Goal: Check status: Check status

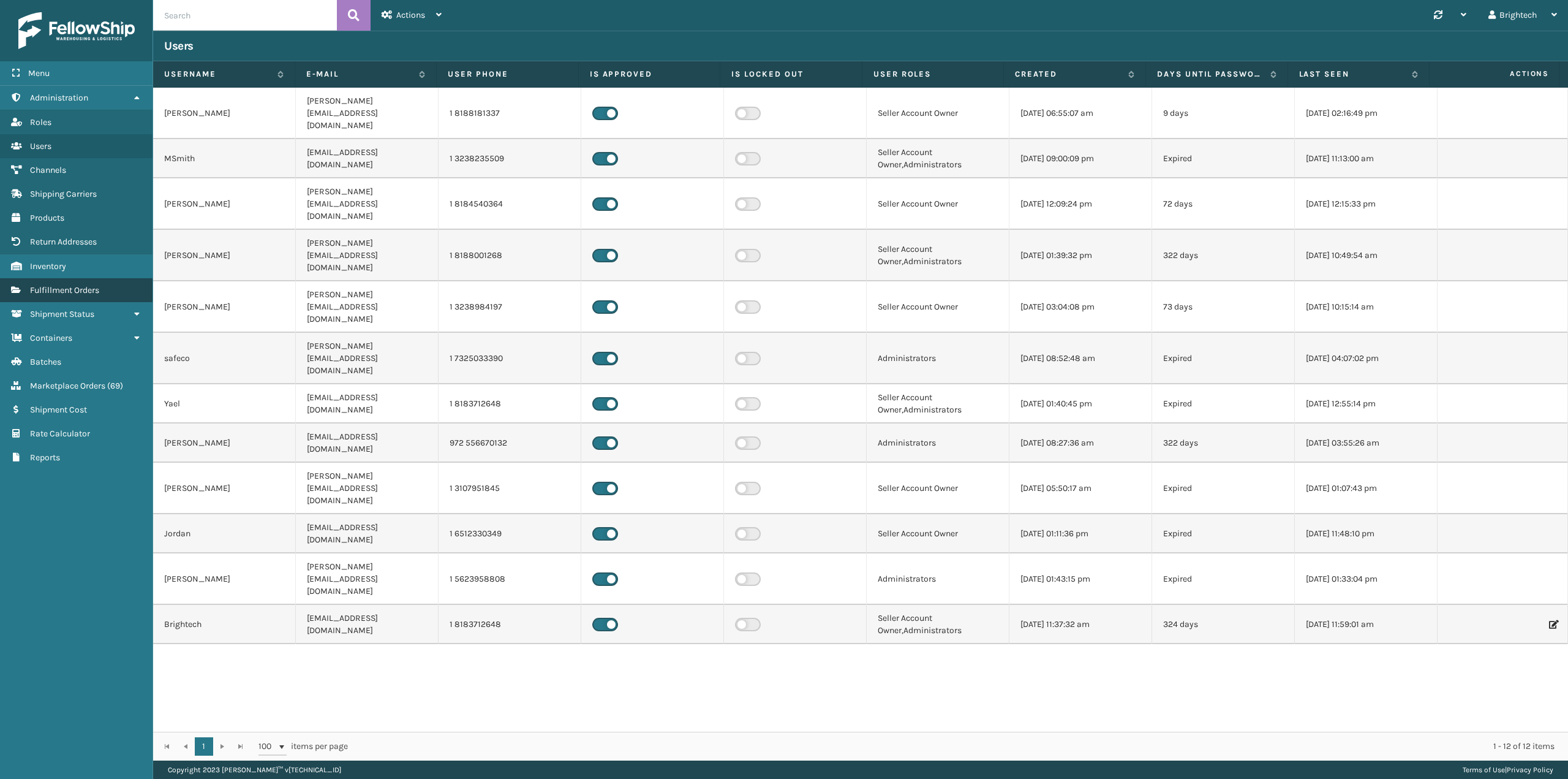
click at [72, 284] on link "Fulfillment Orders" at bounding box center [76, 290] width 153 height 24
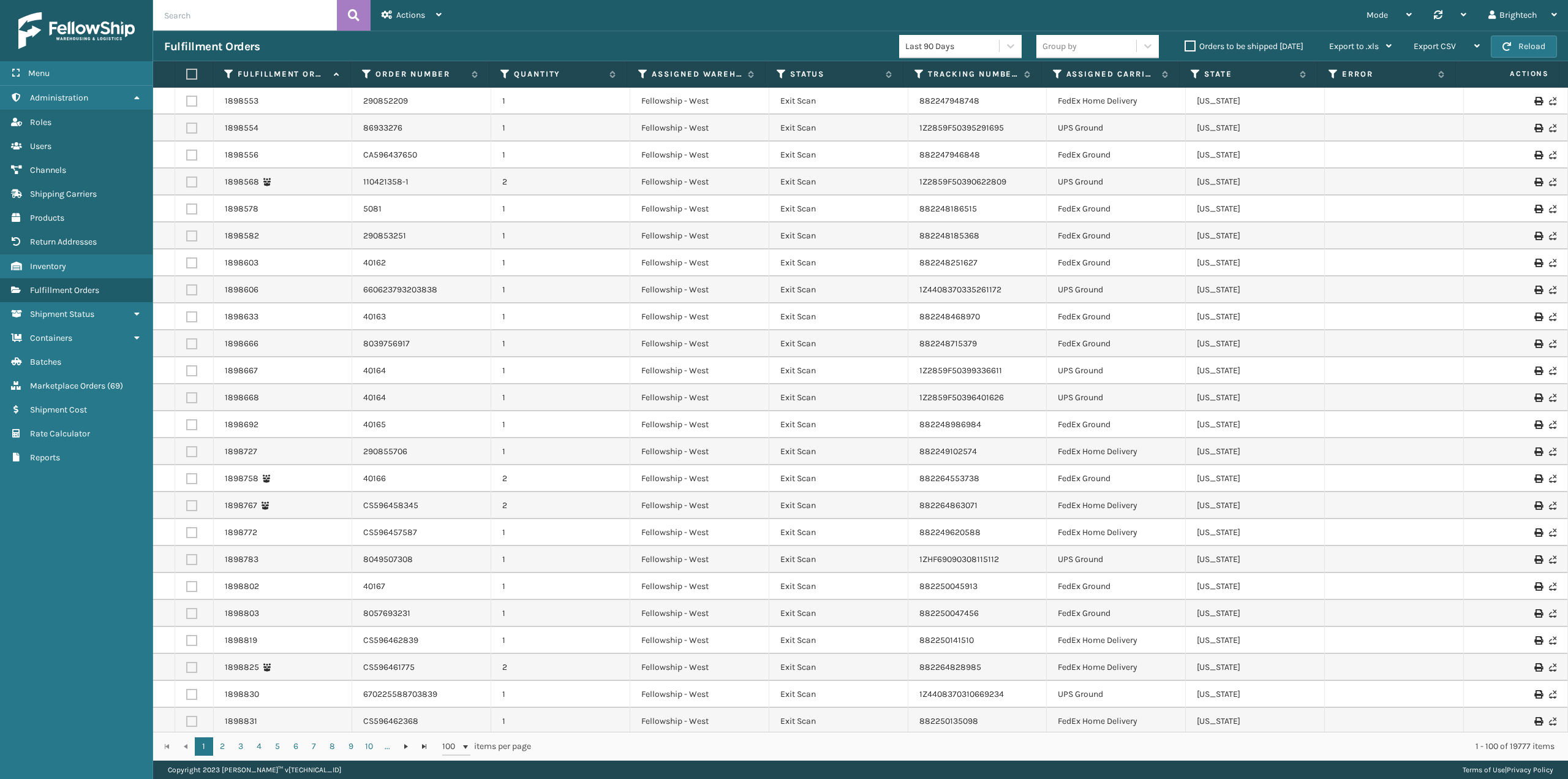
click at [270, 19] on input "text" at bounding box center [245, 15] width 184 height 31
paste input "577107108339421823"
click at [334, 16] on input "577107108339421823" at bounding box center [245, 15] width 184 height 31
type input "577107108339421823"
click at [347, 15] on button at bounding box center [354, 15] width 34 height 31
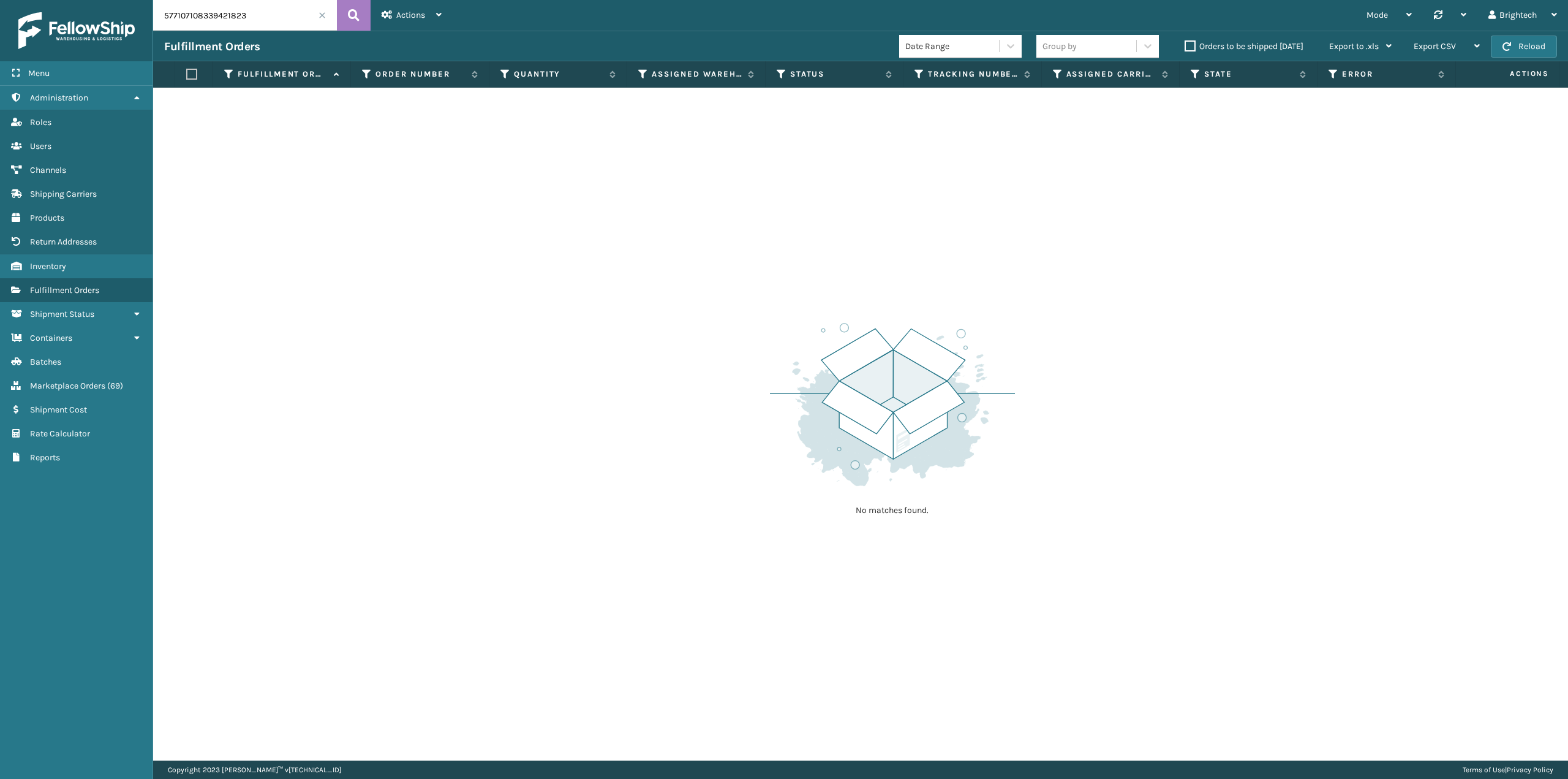
click at [317, 14] on input "577107108339421823" at bounding box center [245, 15] width 184 height 31
click at [320, 16] on span at bounding box center [322, 15] width 7 height 7
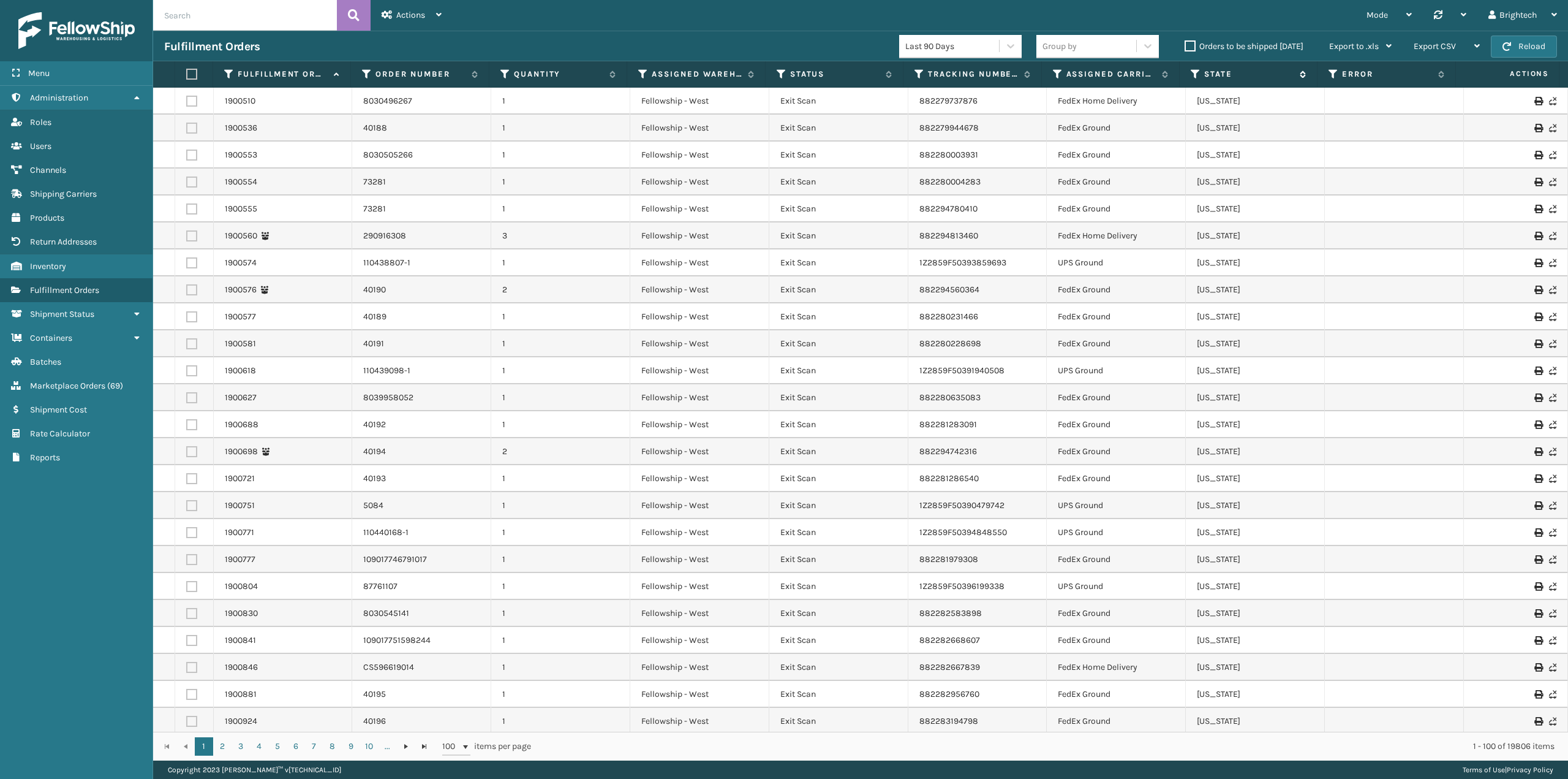
click at [1300, 74] on icon at bounding box center [1300, 74] width 10 height 7
click at [397, 100] on link "CS606073824" at bounding box center [390, 101] width 55 height 13
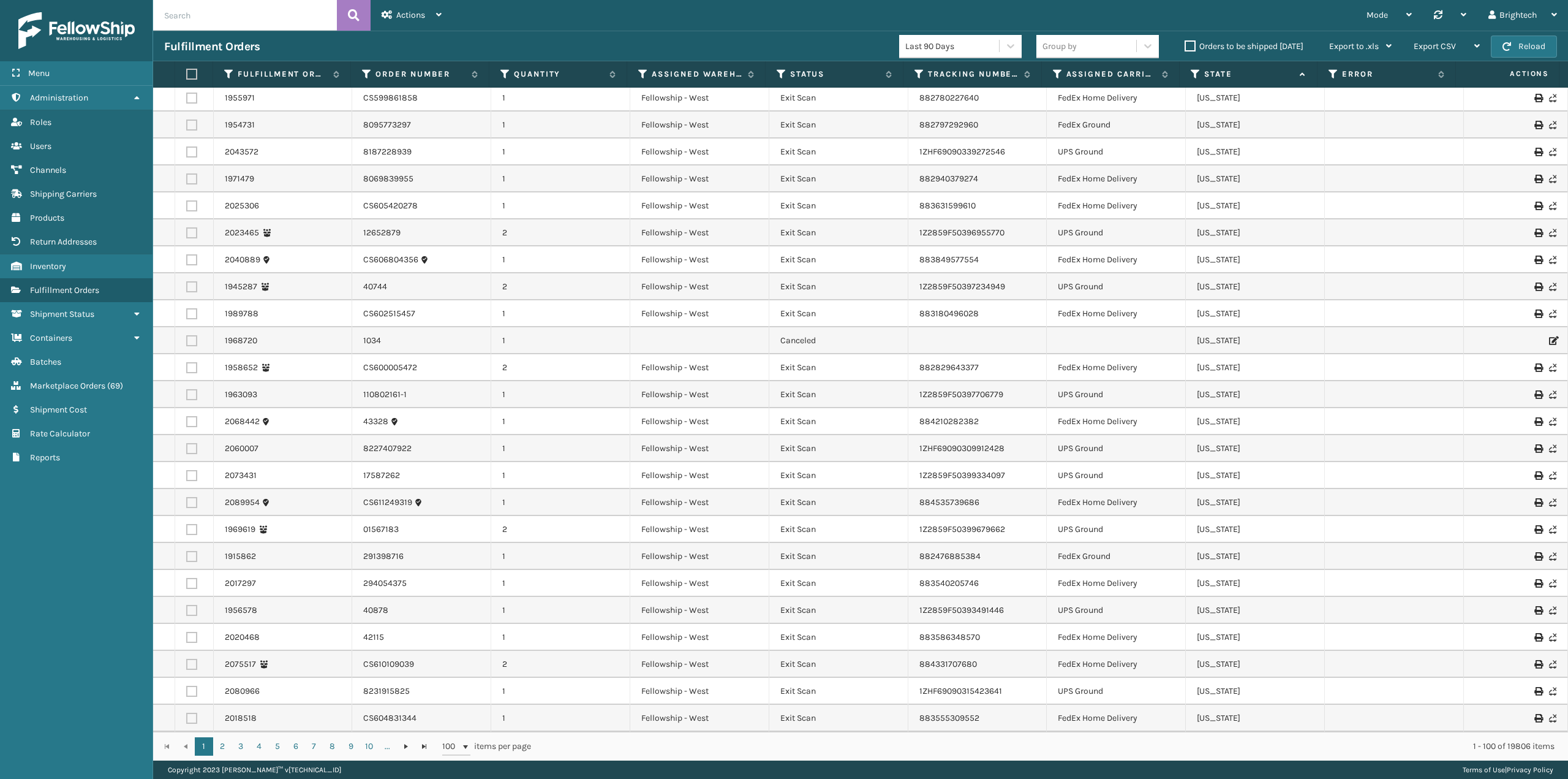
scroll to position [1562, 0]
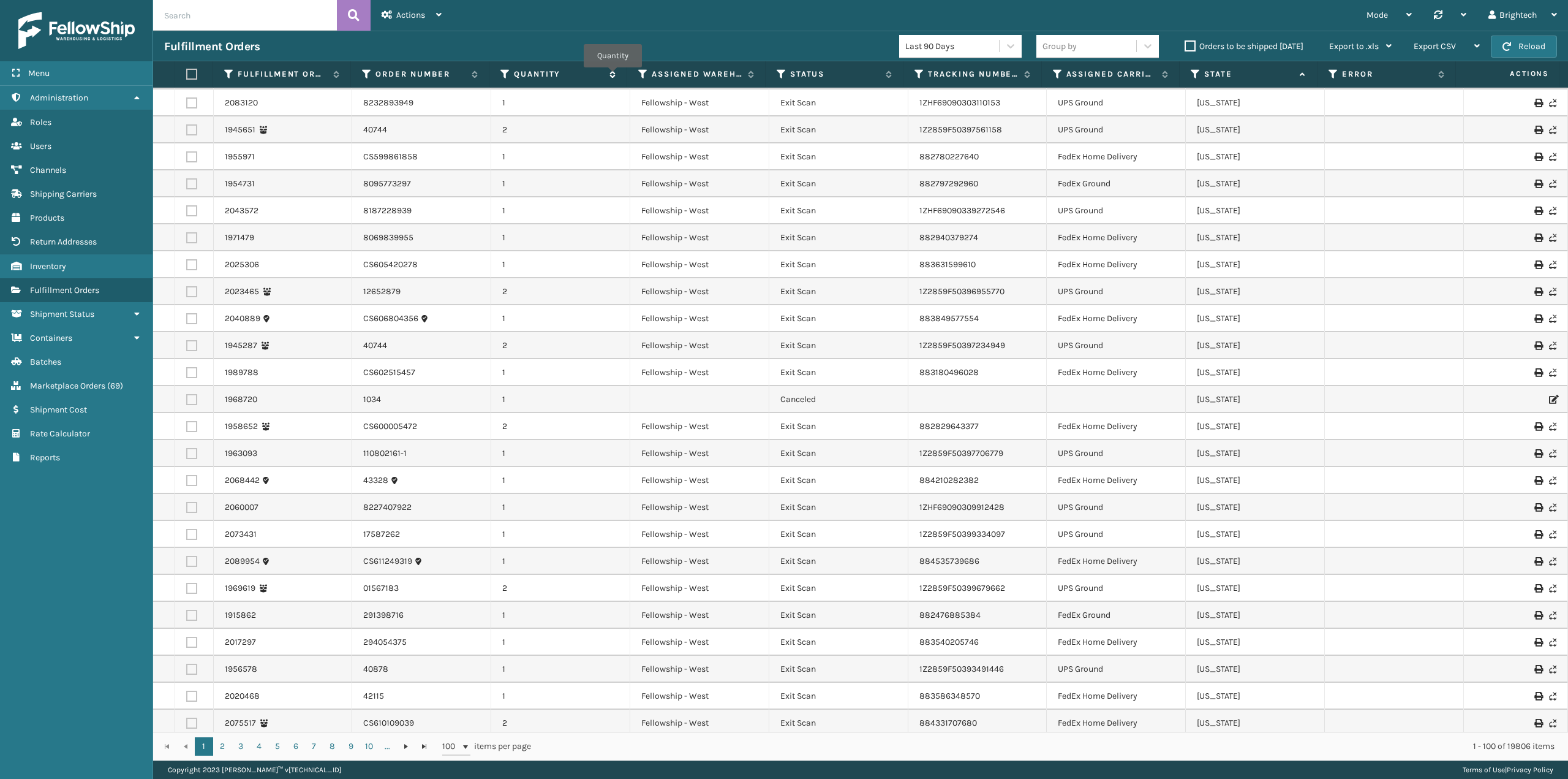
click at [613, 76] on icon at bounding box center [610, 74] width 10 height 7
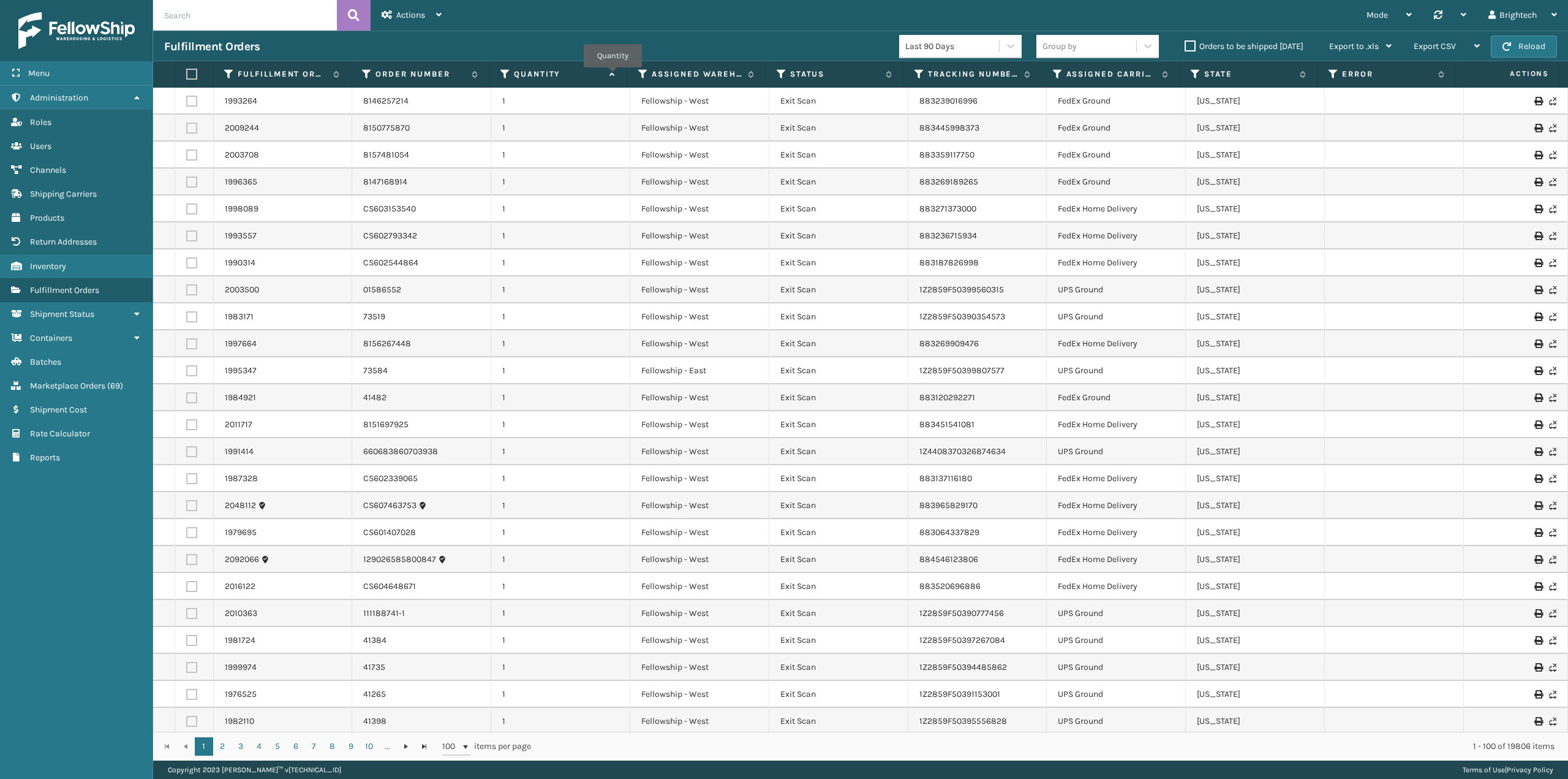
click at [613, 76] on icon at bounding box center [610, 74] width 10 height 8
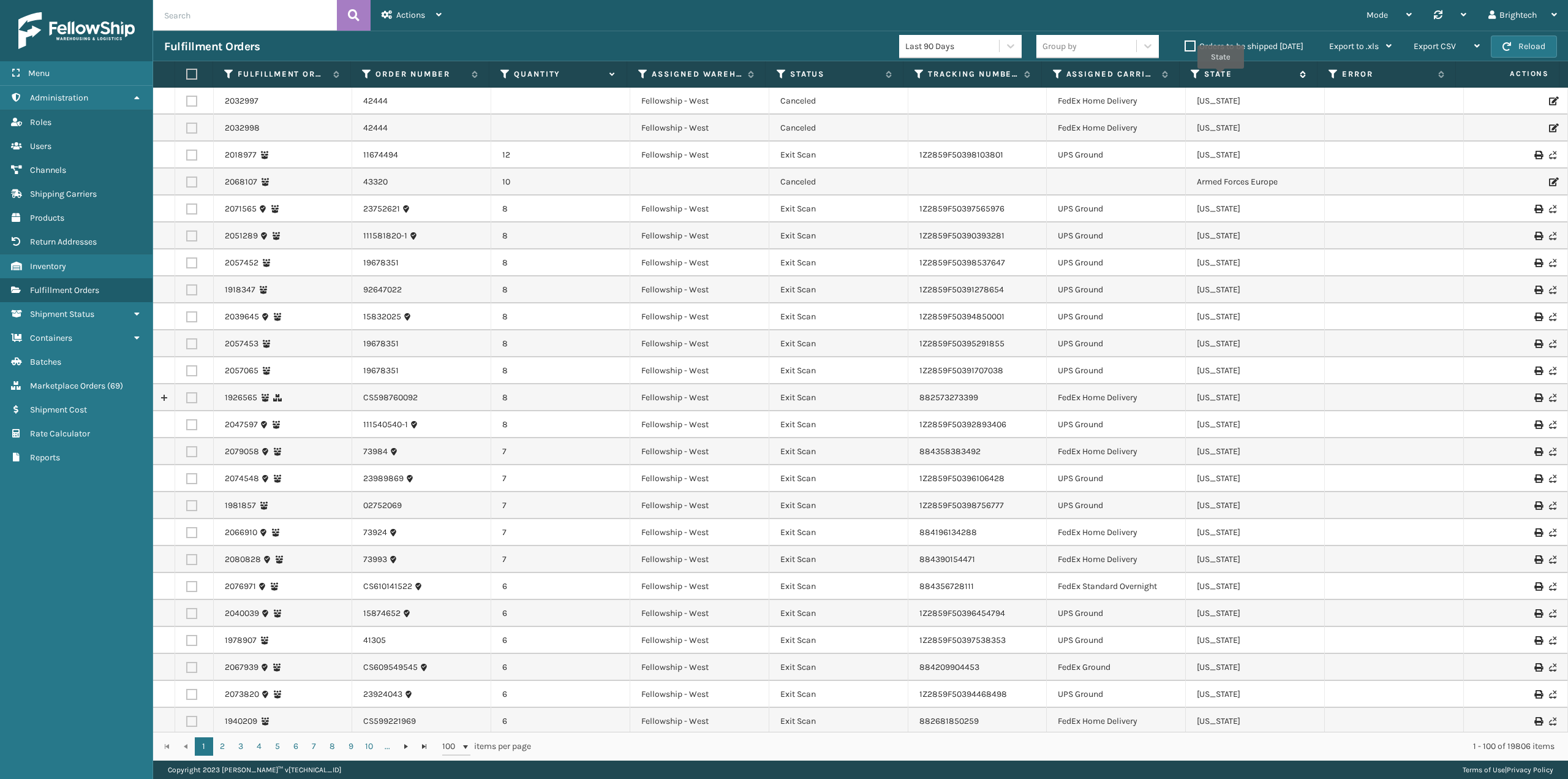
click at [1221, 78] on label "State" at bounding box center [1249, 74] width 89 height 11
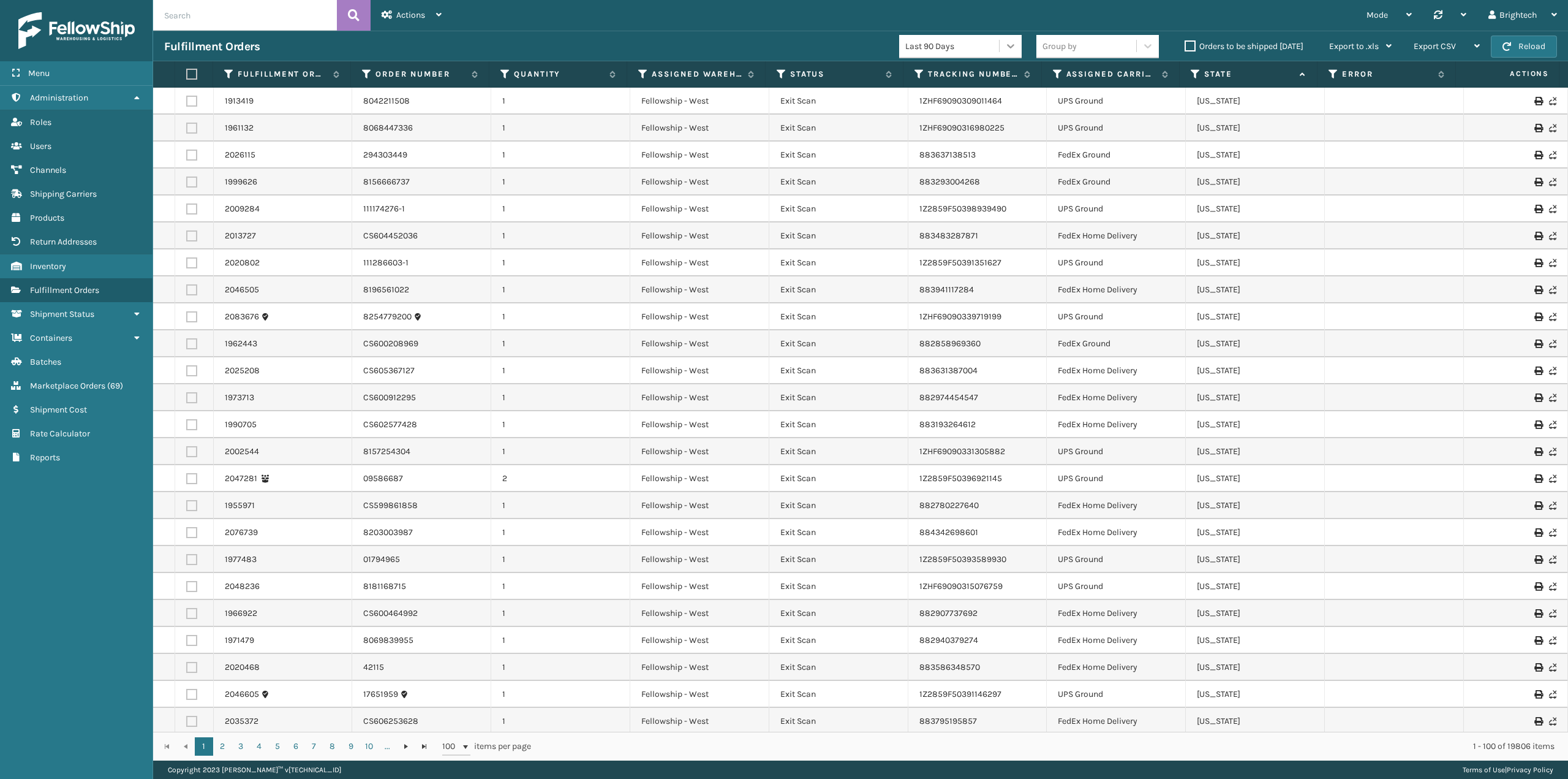
click at [1009, 48] on icon at bounding box center [1011, 46] width 13 height 13
click at [980, 74] on div "Last 30 Days" at bounding box center [960, 77] width 123 height 23
click at [1141, 44] on div at bounding box center [1148, 46] width 22 height 22
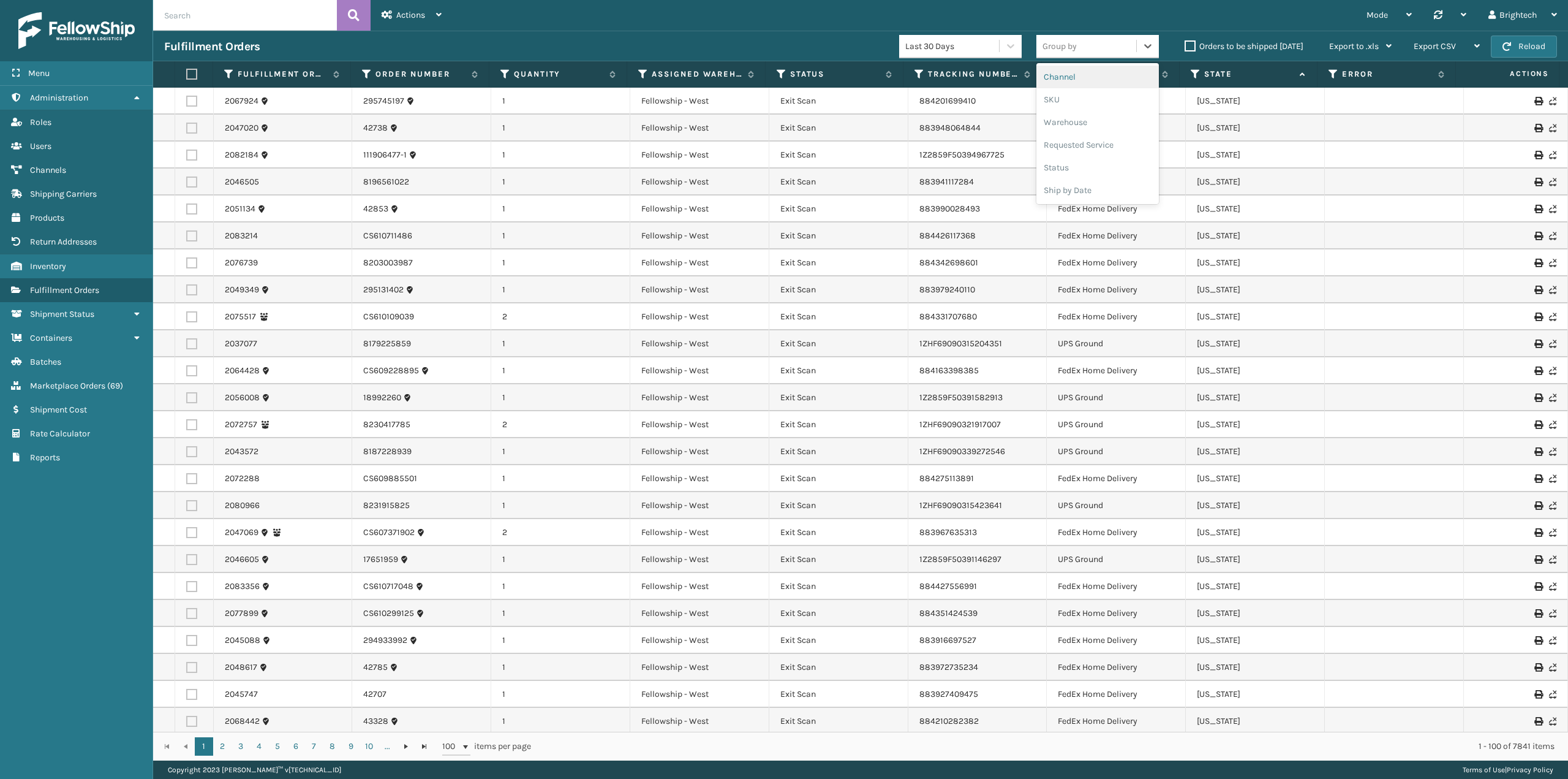
click at [1090, 82] on div "Channel" at bounding box center [1097, 77] width 123 height 23
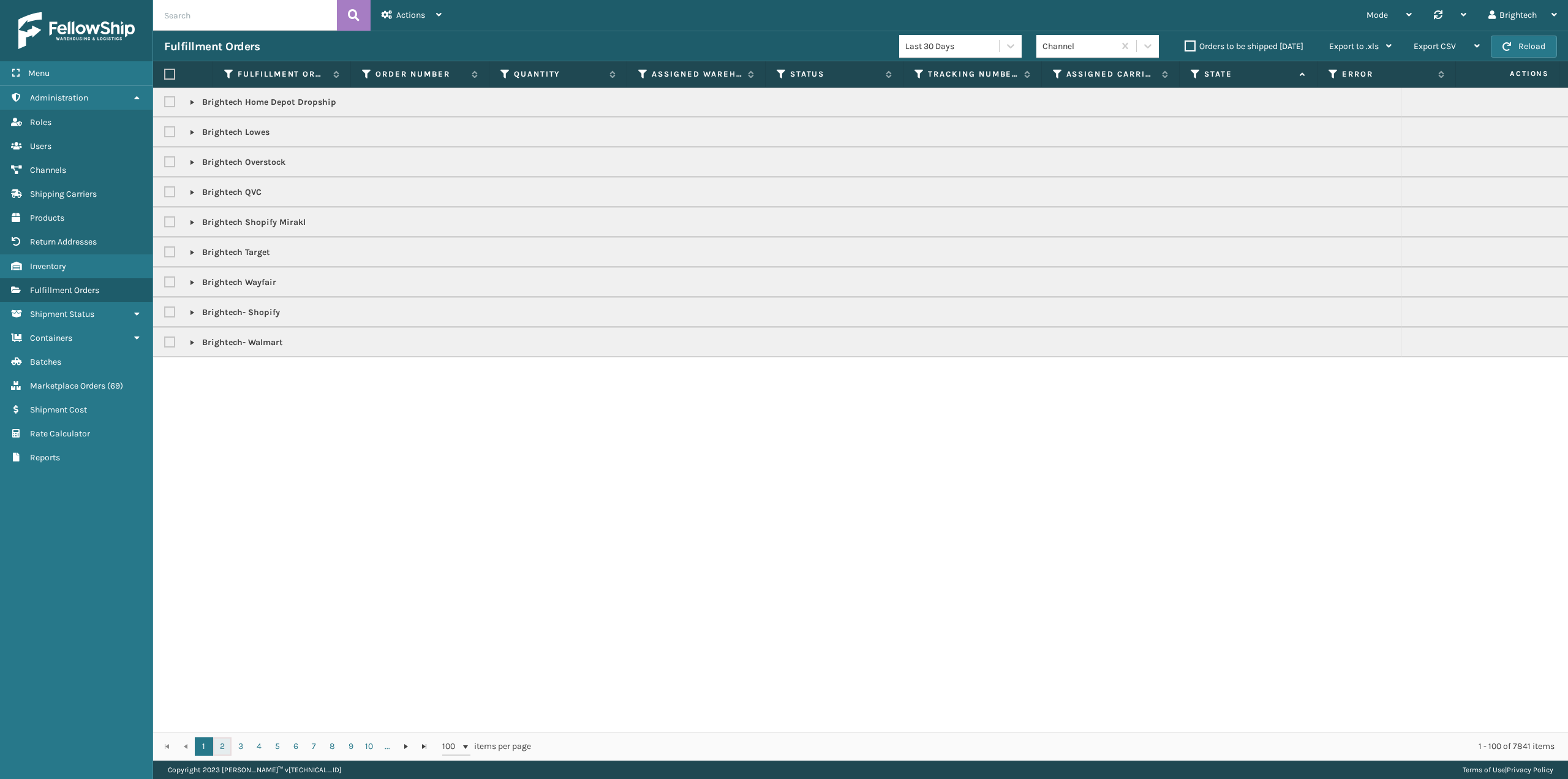
click at [223, 749] on link "2" at bounding box center [221, 746] width 18 height 18
click at [366, 746] on link "10" at bounding box center [369, 746] width 18 height 18
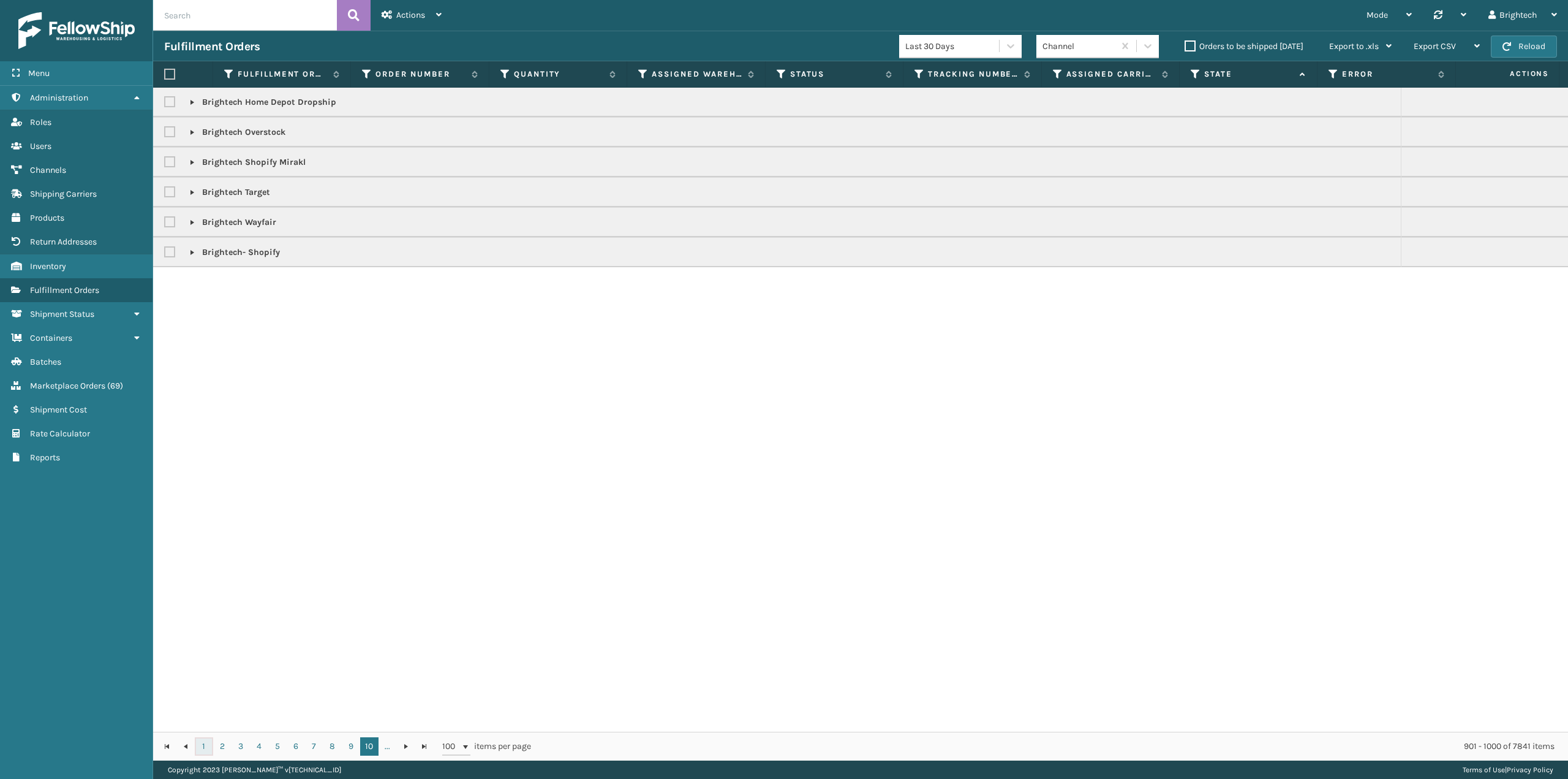
click at [202, 750] on link "1" at bounding box center [203, 746] width 18 height 18
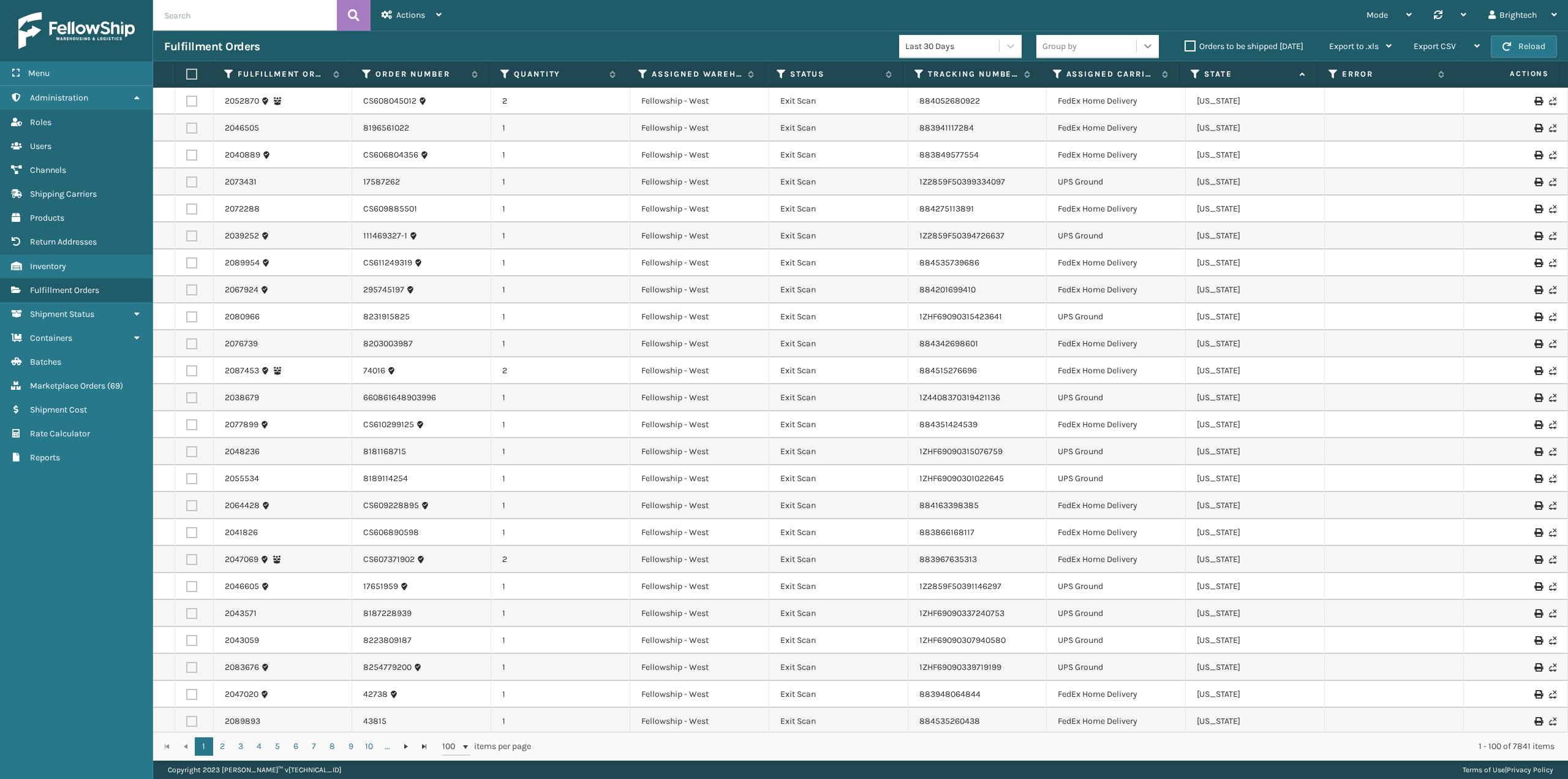
click at [1155, 38] on div at bounding box center [1148, 46] width 22 height 22
click at [980, 40] on div "Last 30 Days" at bounding box center [952, 46] width 95 height 13
click at [951, 103] on div "Last 90 Days" at bounding box center [960, 99] width 123 height 23
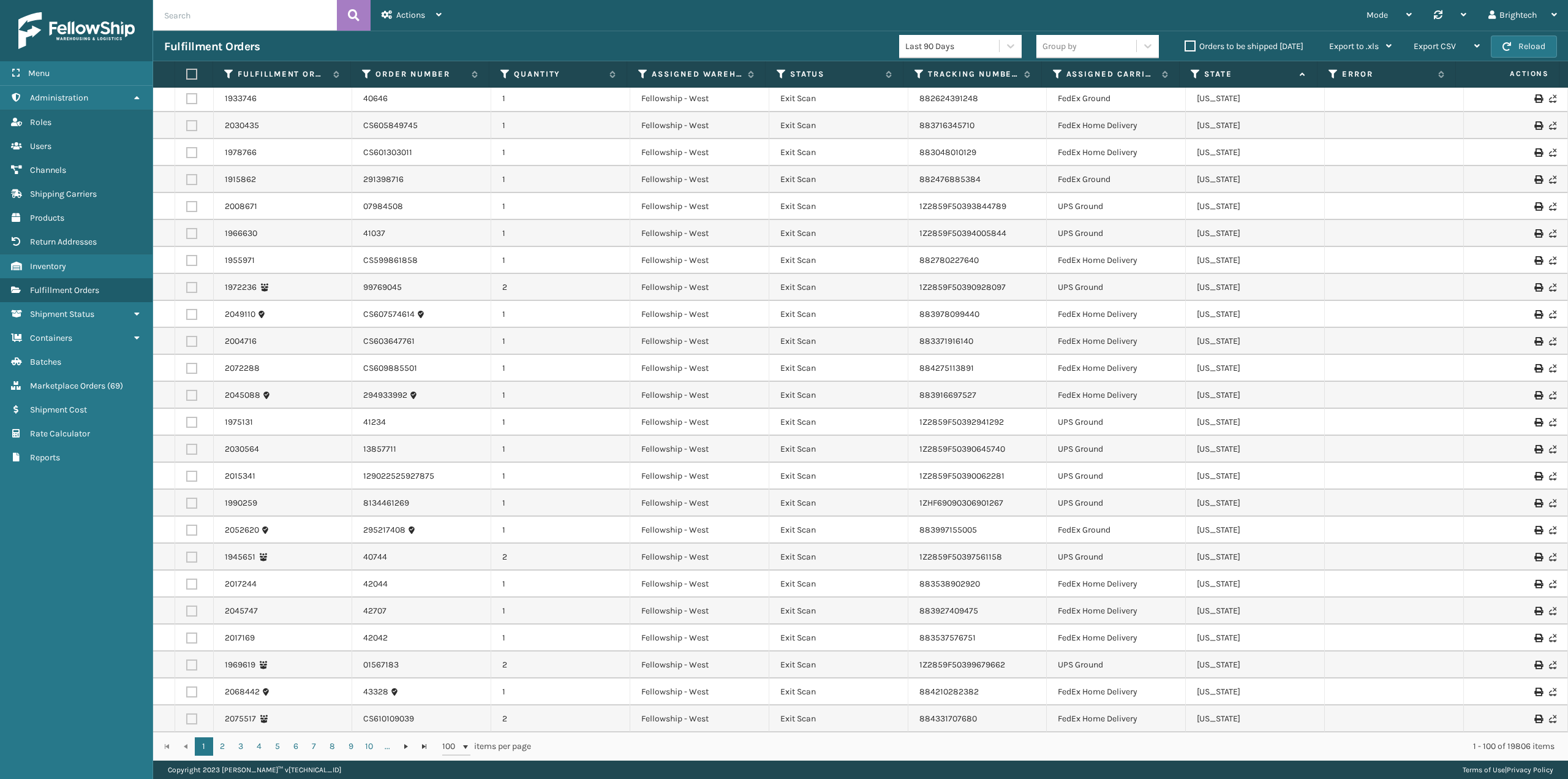
scroll to position [2053, 0]
click at [222, 748] on link "2" at bounding box center [221, 746] width 18 height 18
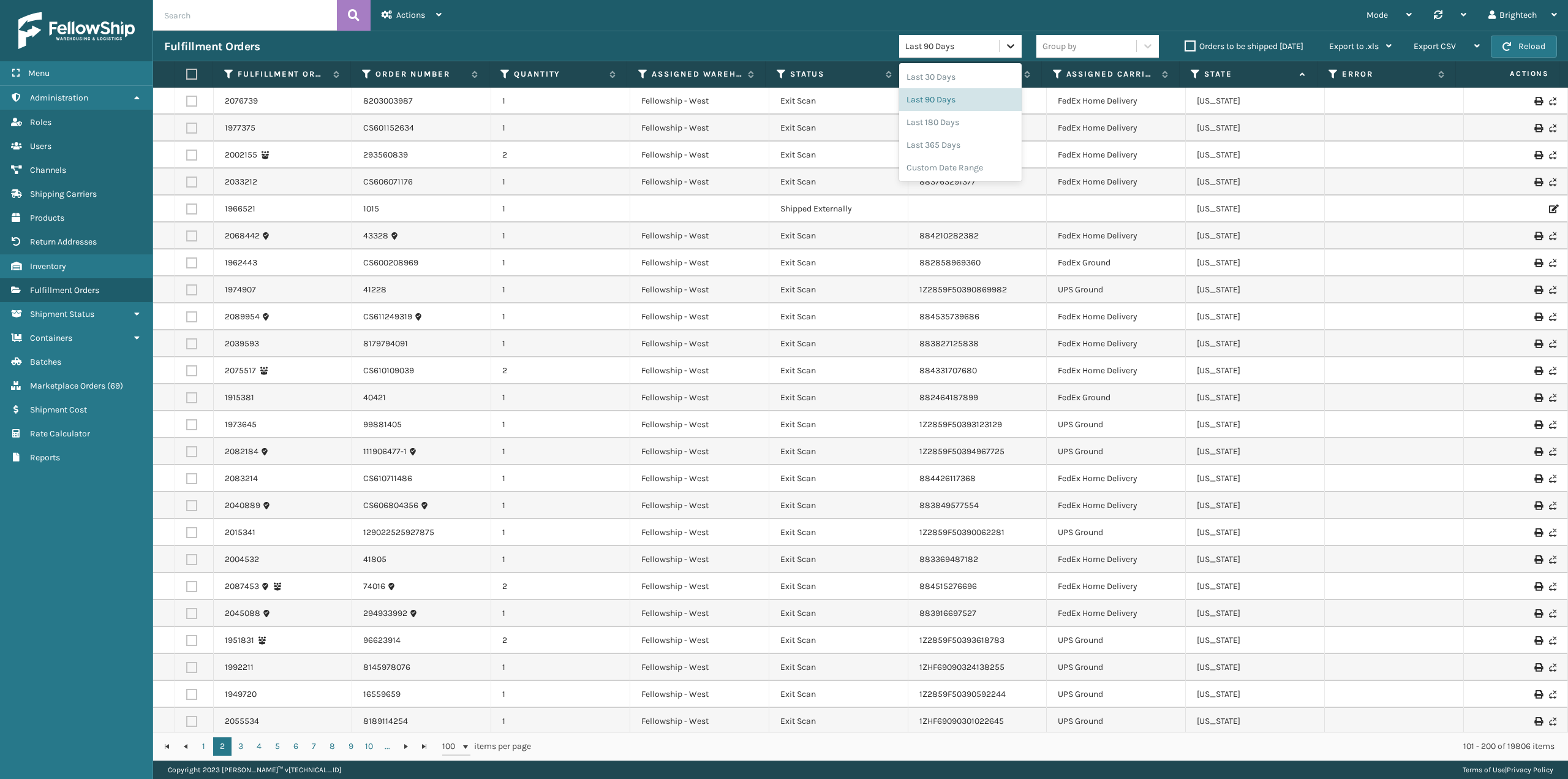
click at [1005, 43] on icon at bounding box center [1011, 46] width 13 height 13
click at [1033, 4] on div "Mode Regular Mode Picking Mode Labeling Mode Palletizing Mode Exit Scan Mode Sy…" at bounding box center [1009, 15] width 1115 height 31
click at [1307, 72] on th "State" at bounding box center [1249, 74] width 138 height 27
click at [1302, 74] on icon at bounding box center [1300, 74] width 10 height 8
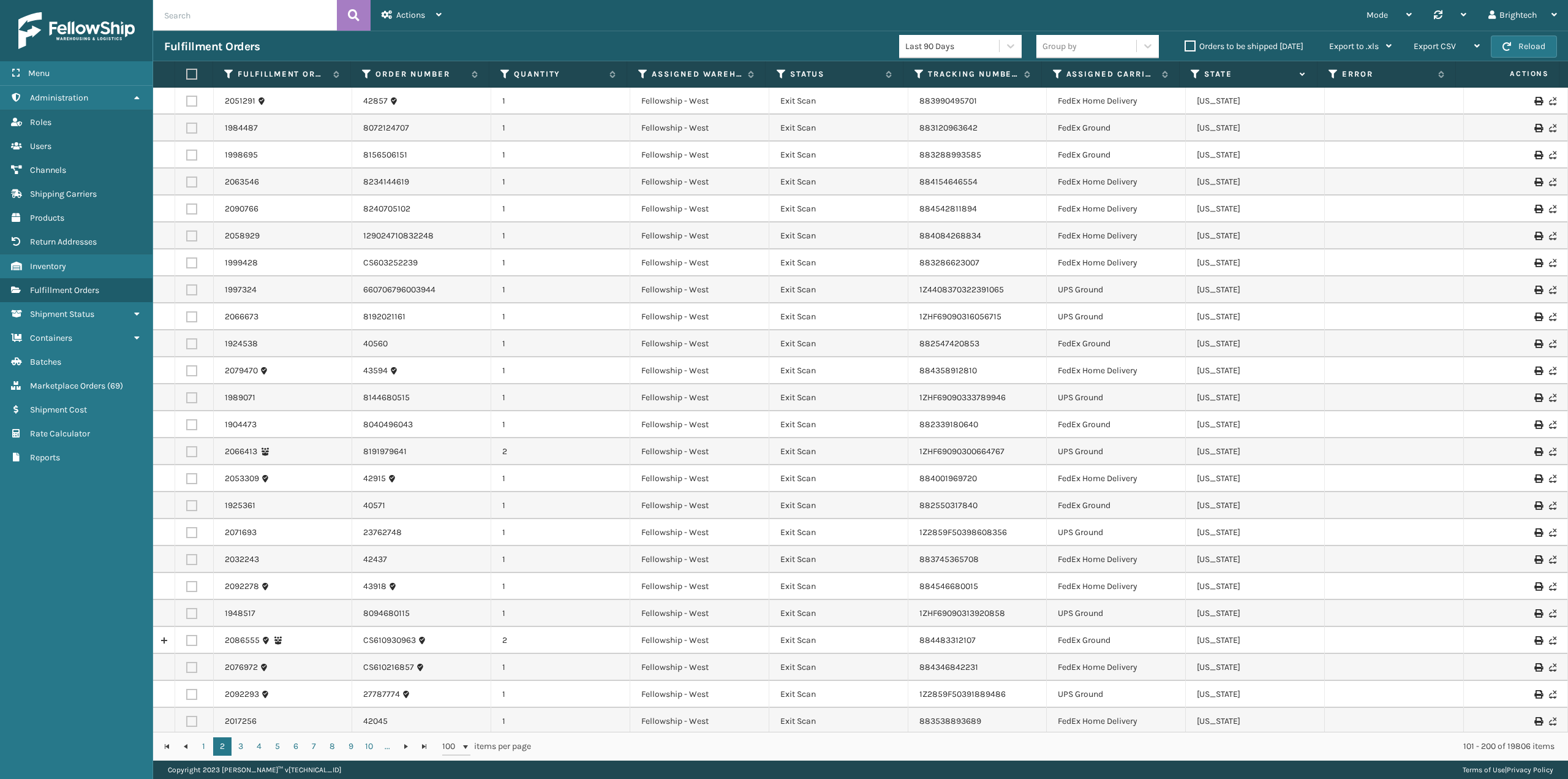
click at [1194, 48] on label "Orders to be shipped [DATE]" at bounding box center [1244, 45] width 119 height 10
click at [1185, 47] on input "Orders to be shipped [DATE]" at bounding box center [1185, 43] width 1 height 8
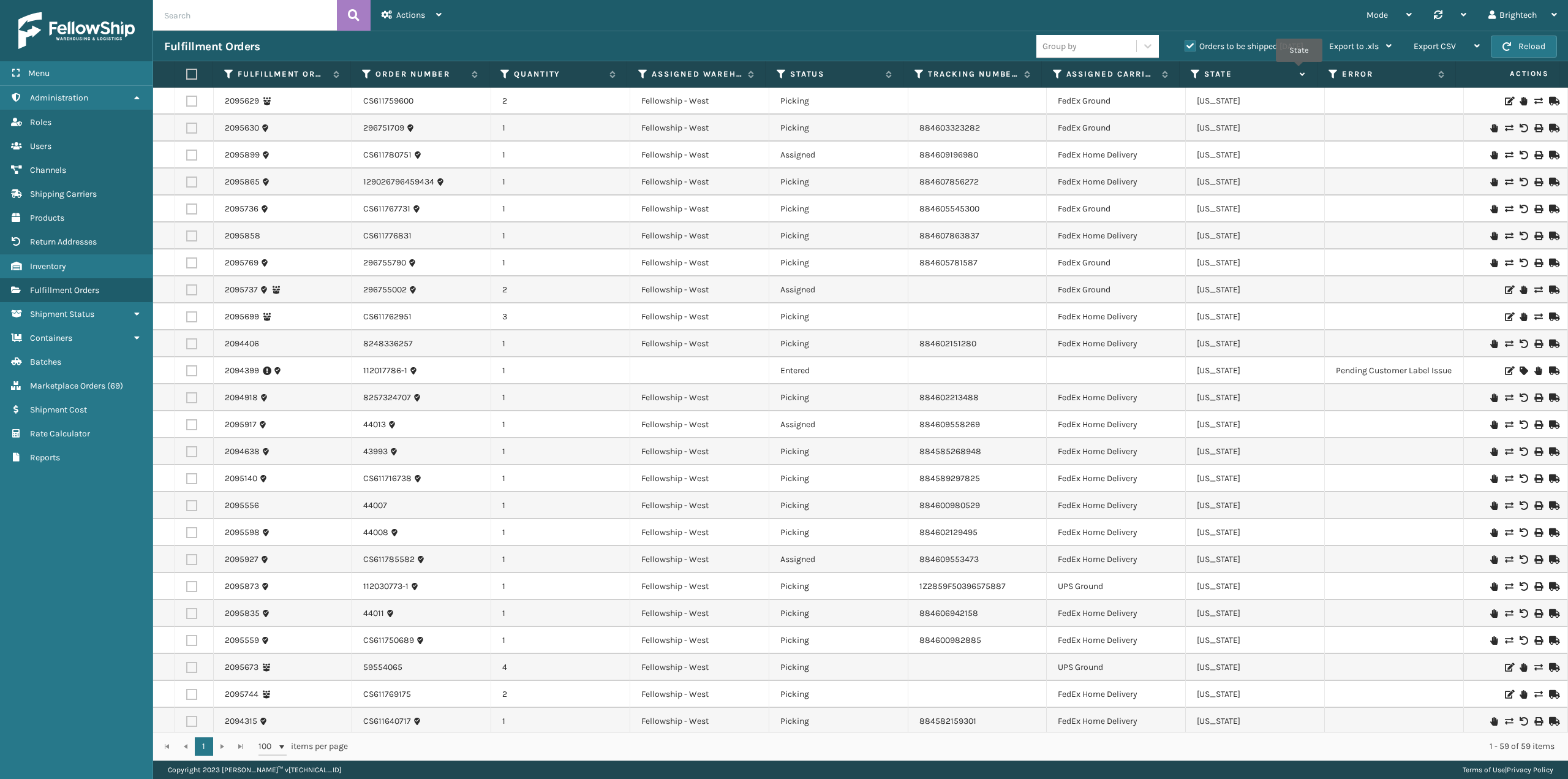
click at [1299, 70] on icon at bounding box center [1300, 74] width 10 height 8
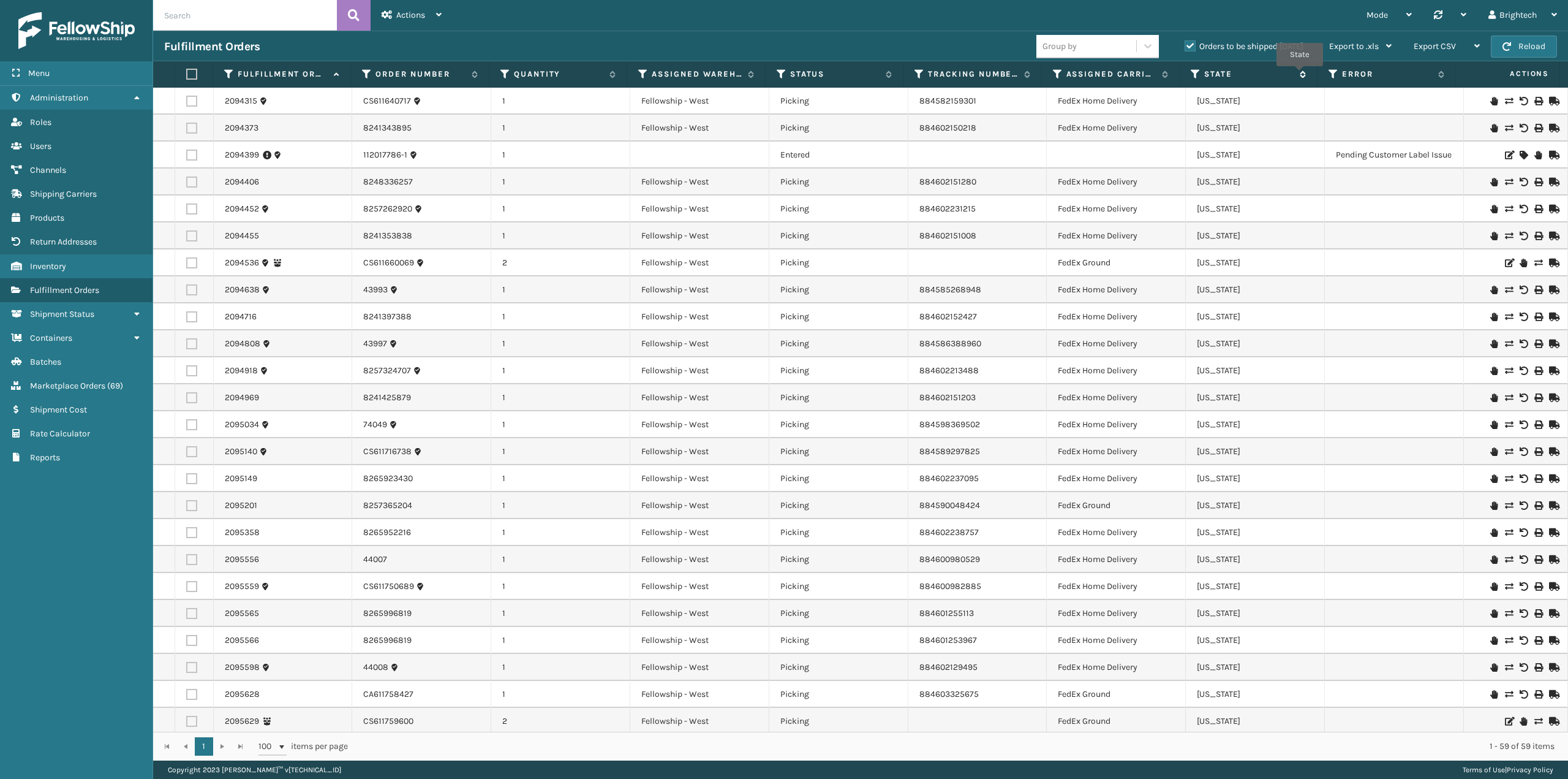
click at [1300, 74] on icon at bounding box center [1300, 74] width 10 height 7
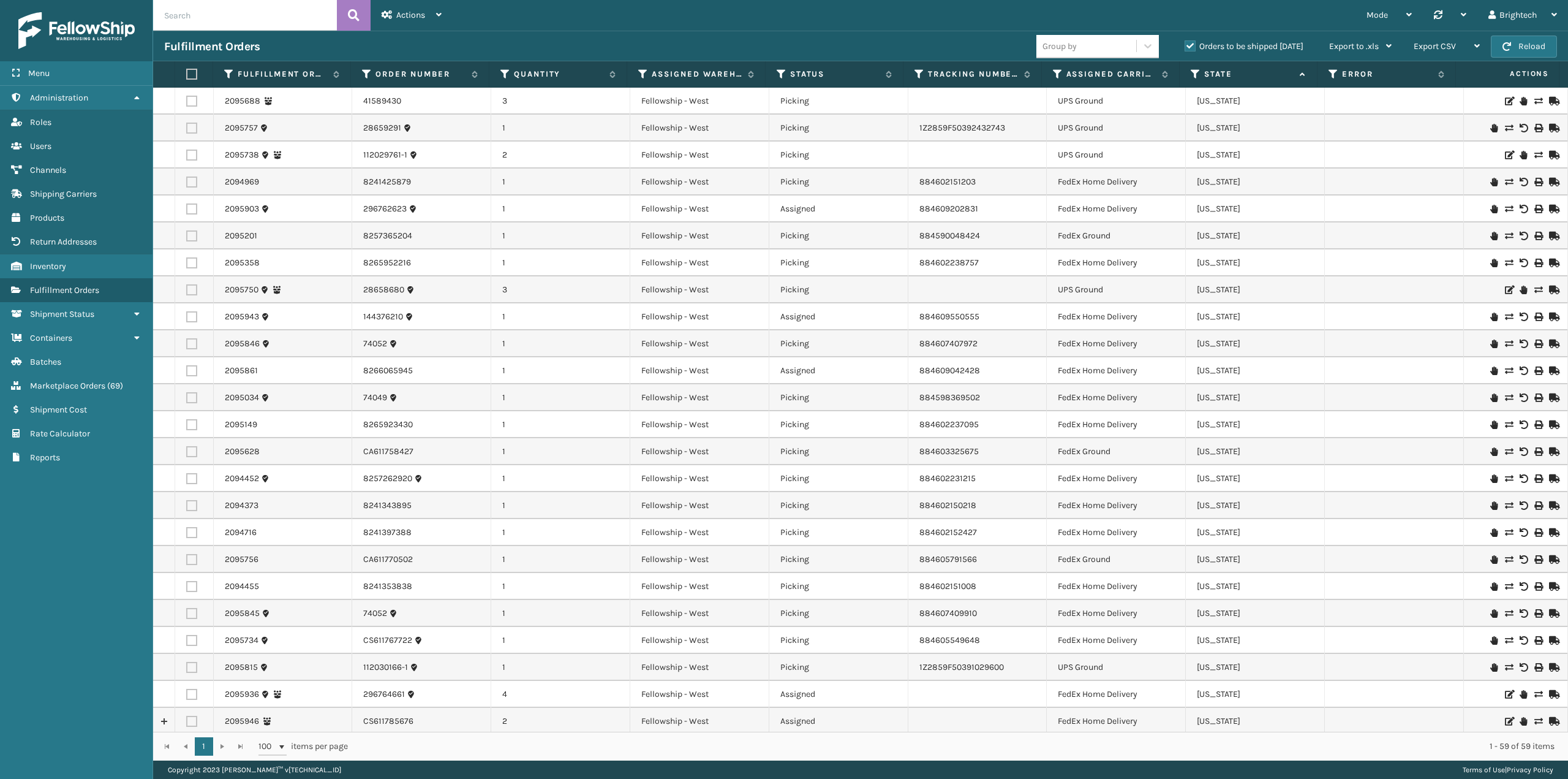
click at [320, 23] on input "text" at bounding box center [245, 15] width 184 height 31
paste input "[PERSON_NAME]"
type input "[PERSON_NAME]"
click at [354, 13] on icon at bounding box center [354, 15] width 12 height 18
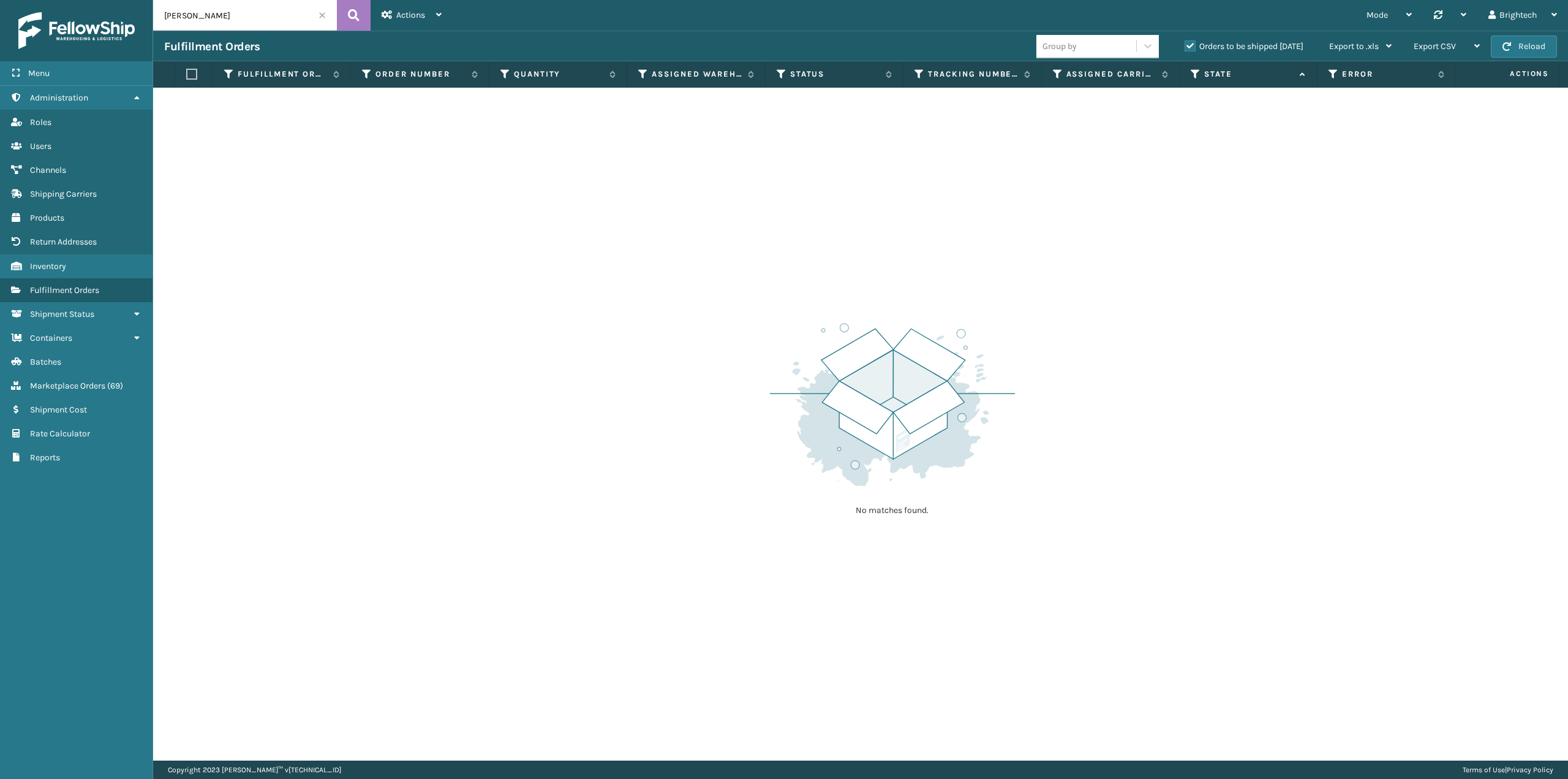
click at [317, 14] on input "[PERSON_NAME]" at bounding box center [245, 15] width 184 height 31
click at [318, 15] on span at bounding box center [322, 15] width 7 height 7
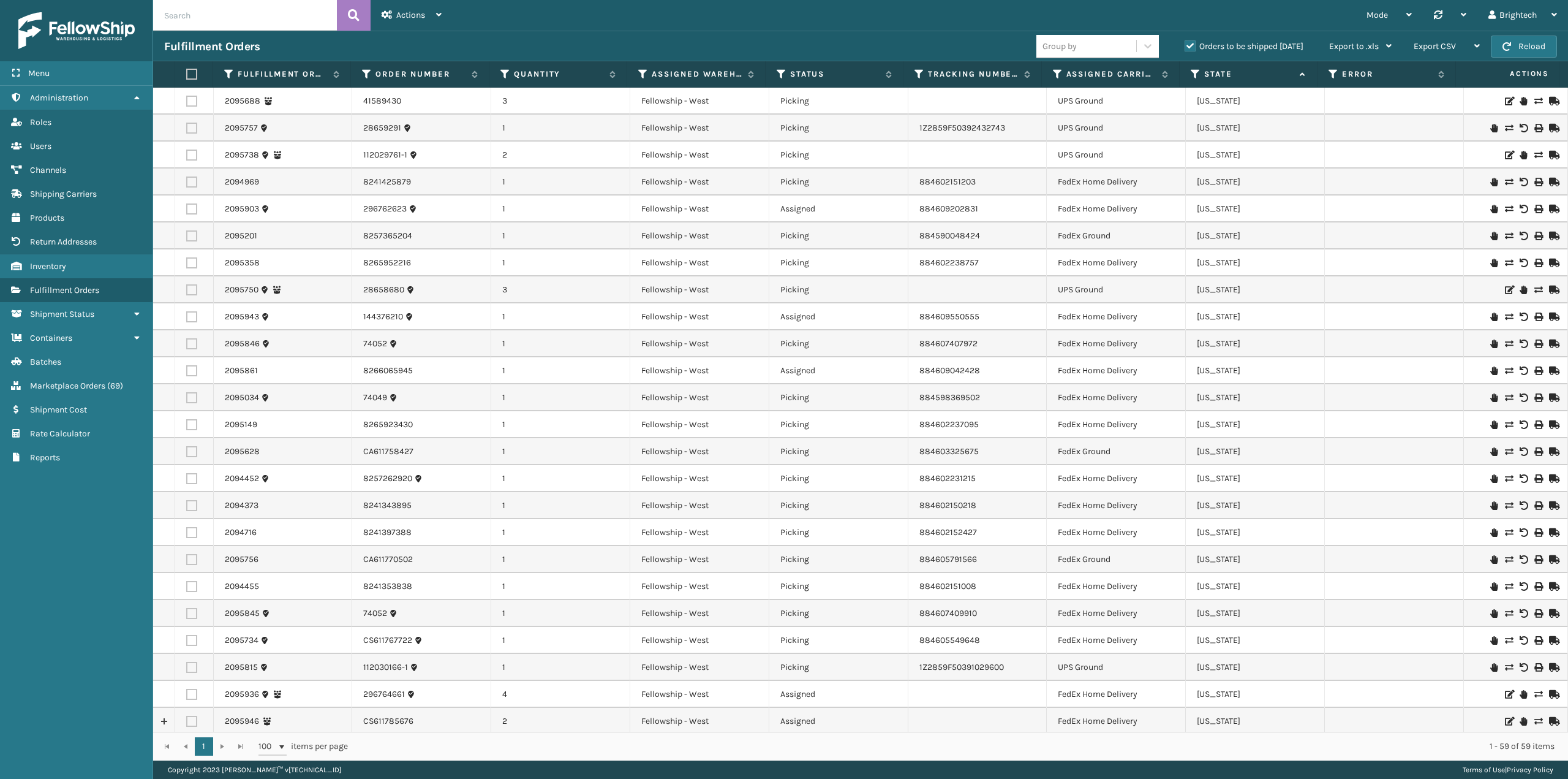
click at [239, 22] on input "text" at bounding box center [245, 15] width 184 height 31
click at [239, 20] on input "text" at bounding box center [245, 15] width 184 height 31
paste input "577107108339421823"
type input "577107108339421823"
click at [351, 13] on icon at bounding box center [354, 15] width 12 height 18
